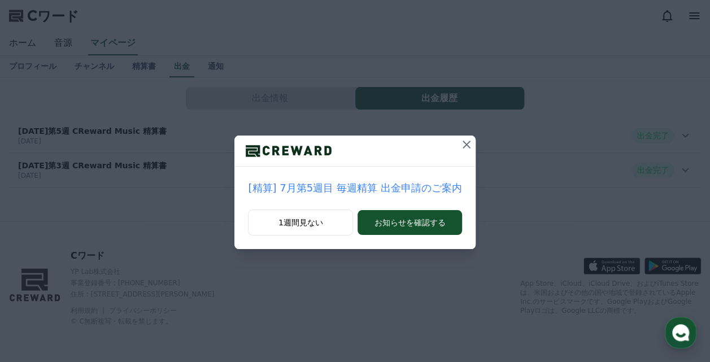
click at [460, 148] on icon at bounding box center [467, 145] width 14 height 14
click at [465, 142] on icon at bounding box center [467, 145] width 14 height 14
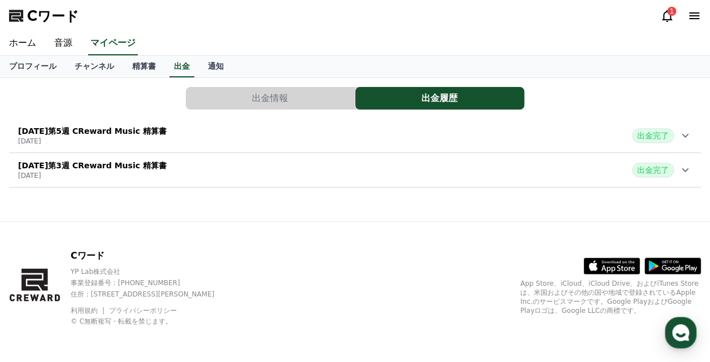
click at [664, 15] on icon at bounding box center [667, 16] width 10 height 12
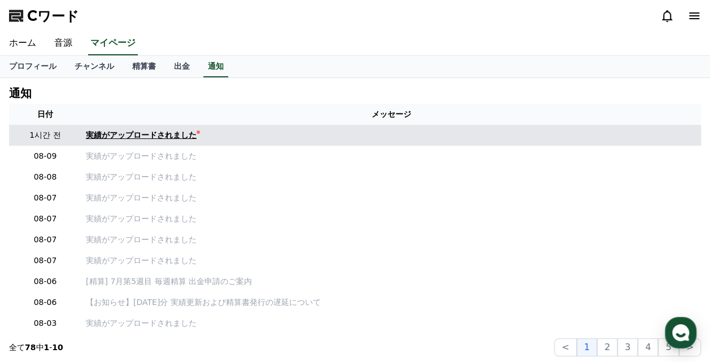
click at [177, 130] on link "実績がアップロードされました" at bounding box center [391, 135] width 611 height 12
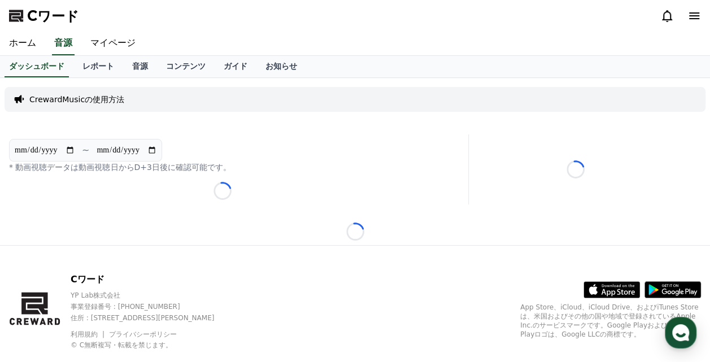
click at [177, 130] on div "**********" at bounding box center [355, 161] width 710 height 167
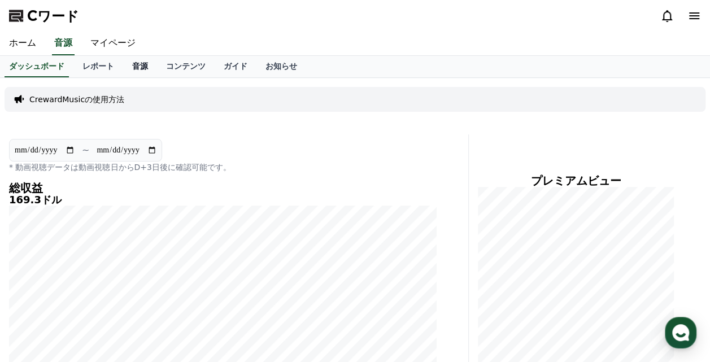
click at [127, 62] on link "音源" at bounding box center [140, 66] width 34 height 21
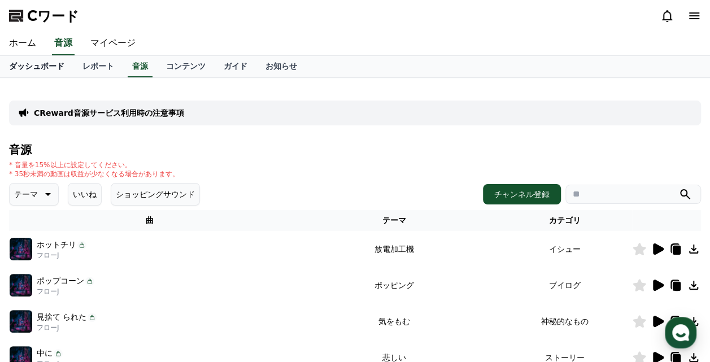
click at [33, 66] on font "ダッシュボード" at bounding box center [36, 66] width 55 height 9
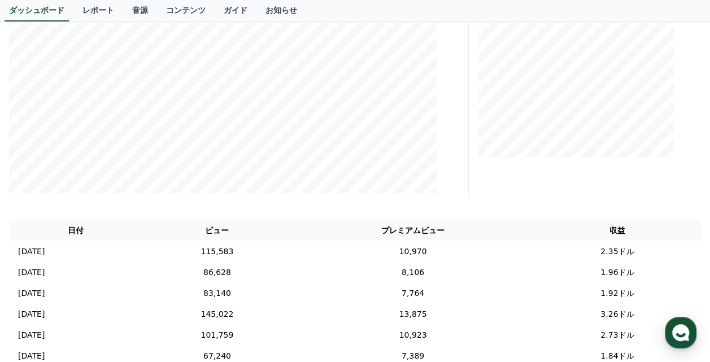
scroll to position [228, 0]
